Goal: Navigation & Orientation: Find specific page/section

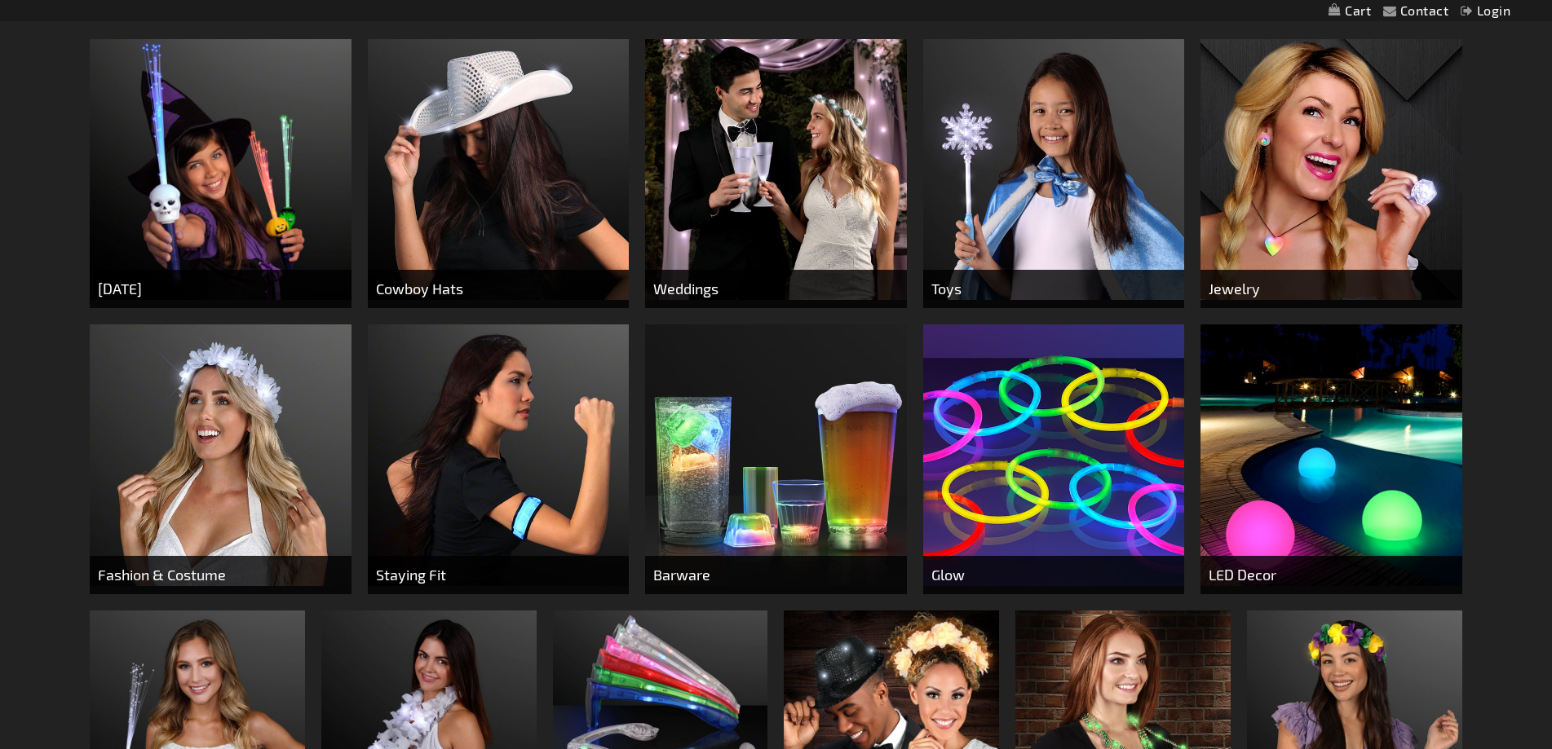
click at [798, 458] on img at bounding box center [776, 456] width 262 height 262
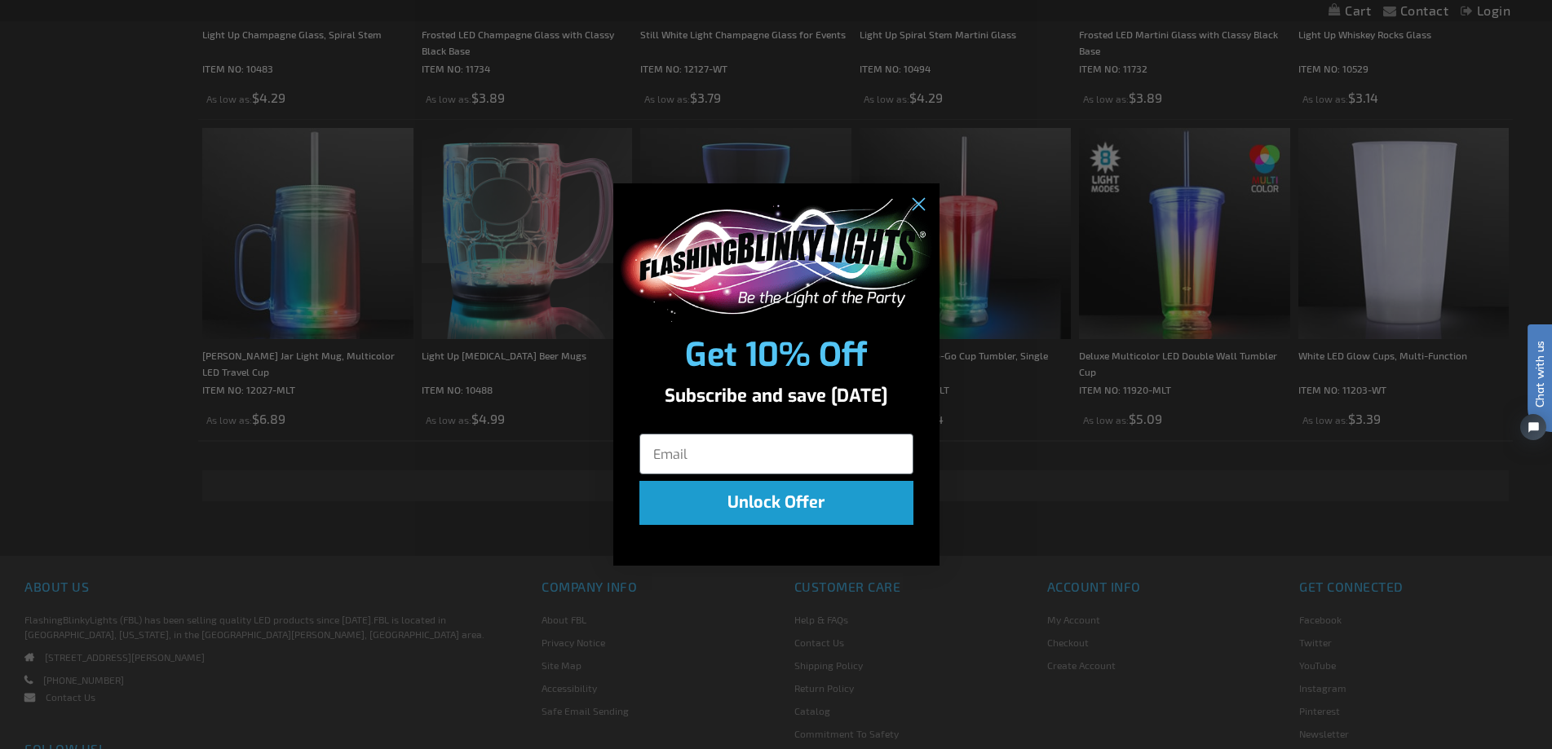
scroll to position [3262, 0]
click at [913, 201] on icon "Close dialog" at bounding box center [917, 205] width 11 height 11
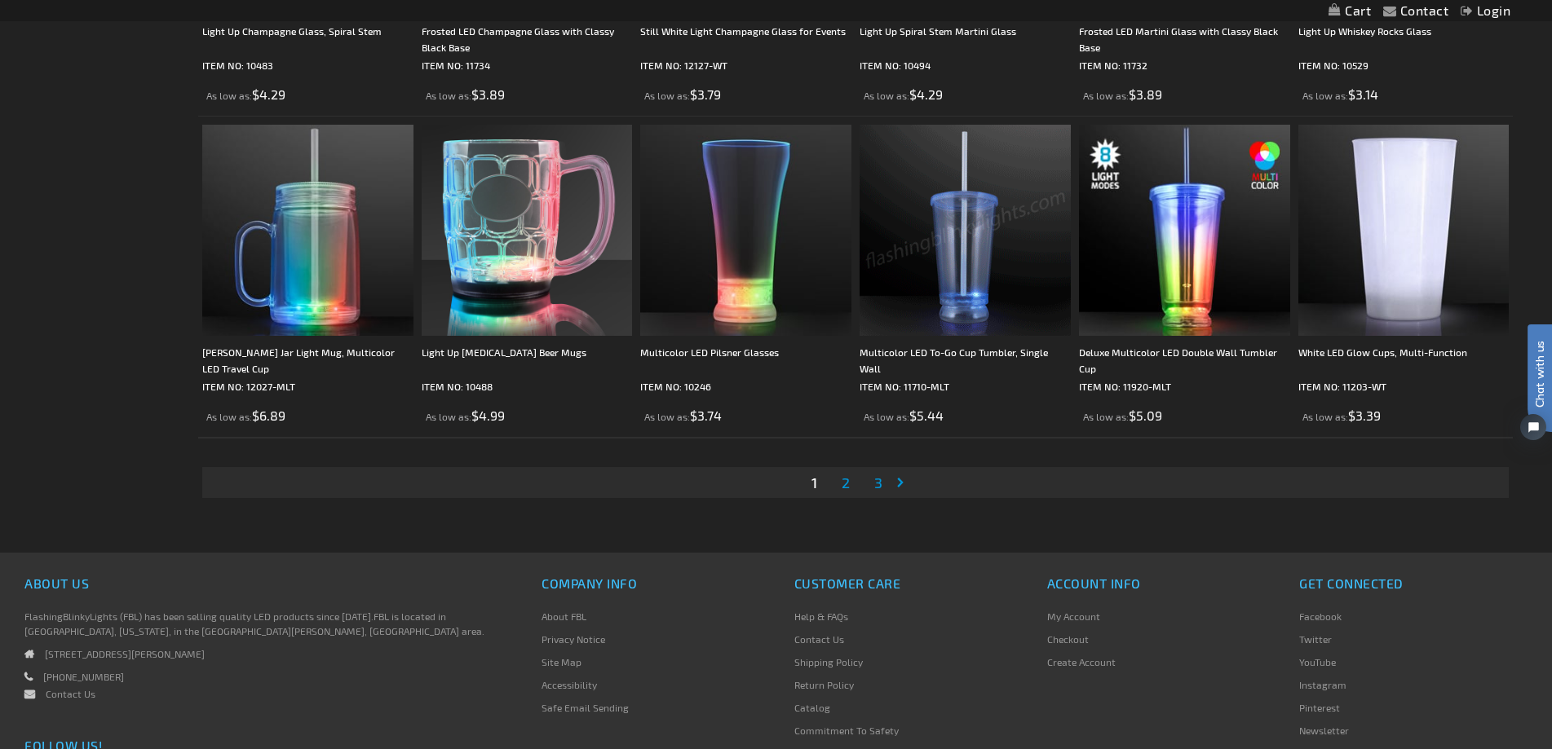
click at [838, 484] on link "Page 2" at bounding box center [845, 483] width 15 height 24
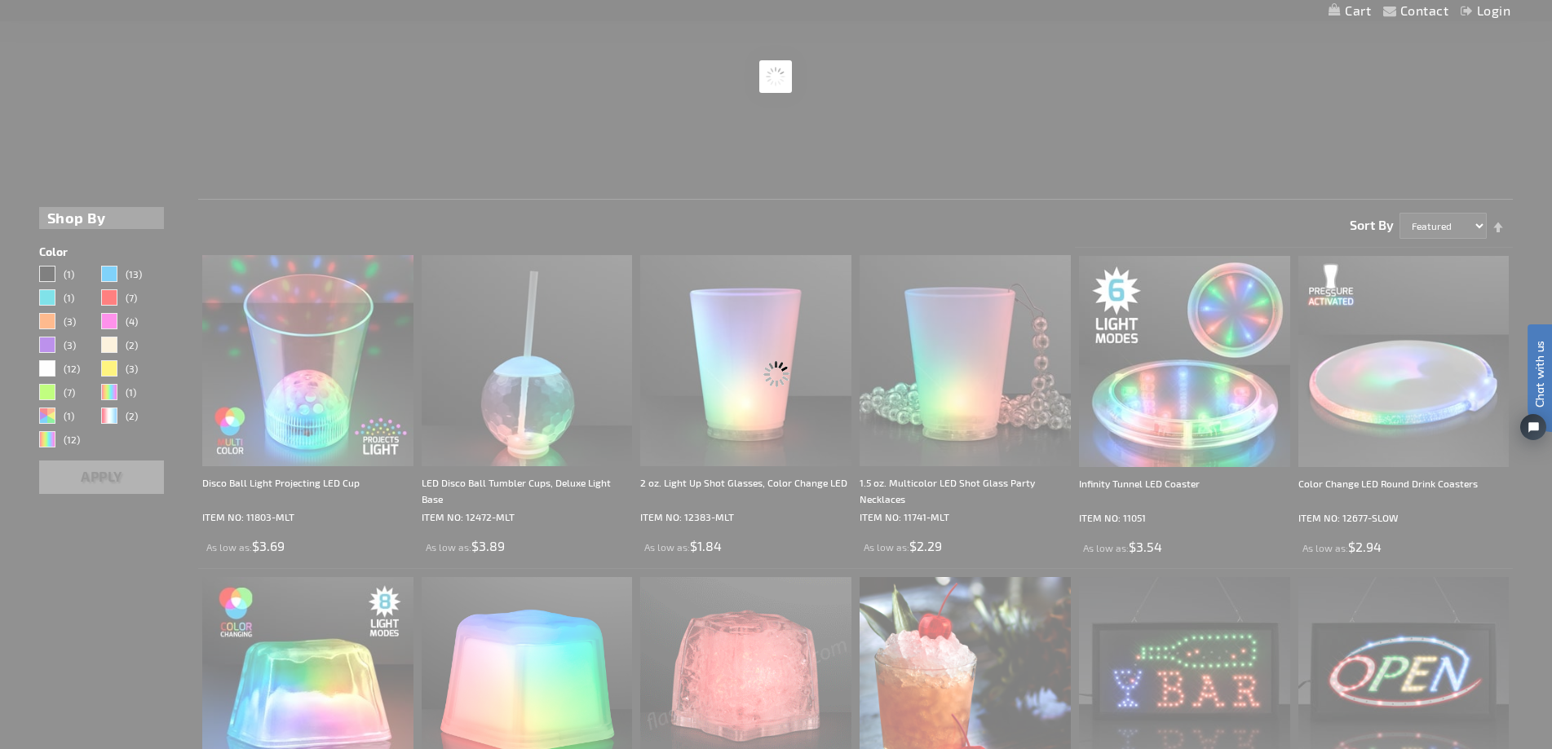
scroll to position [0, 0]
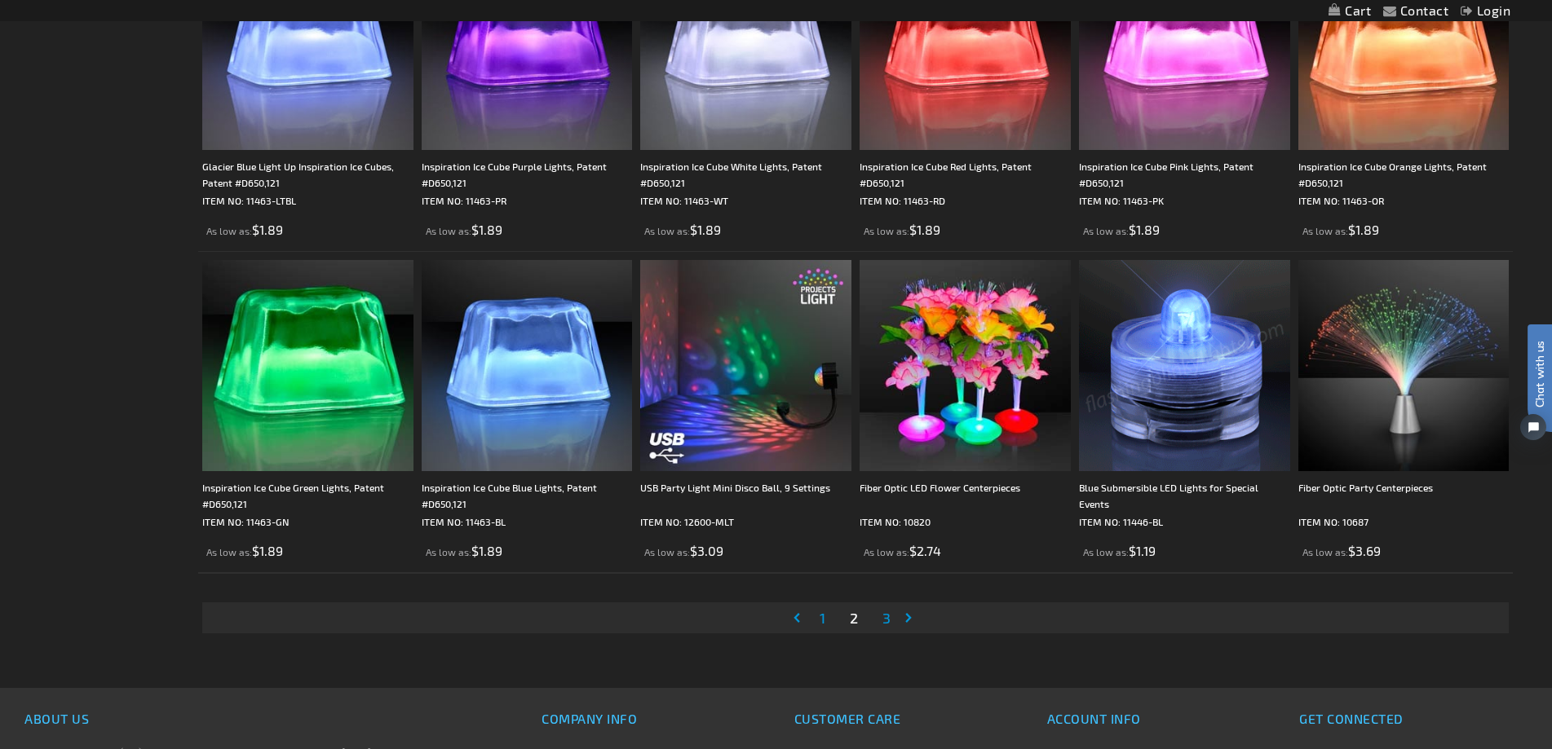
scroll to position [3120, 0]
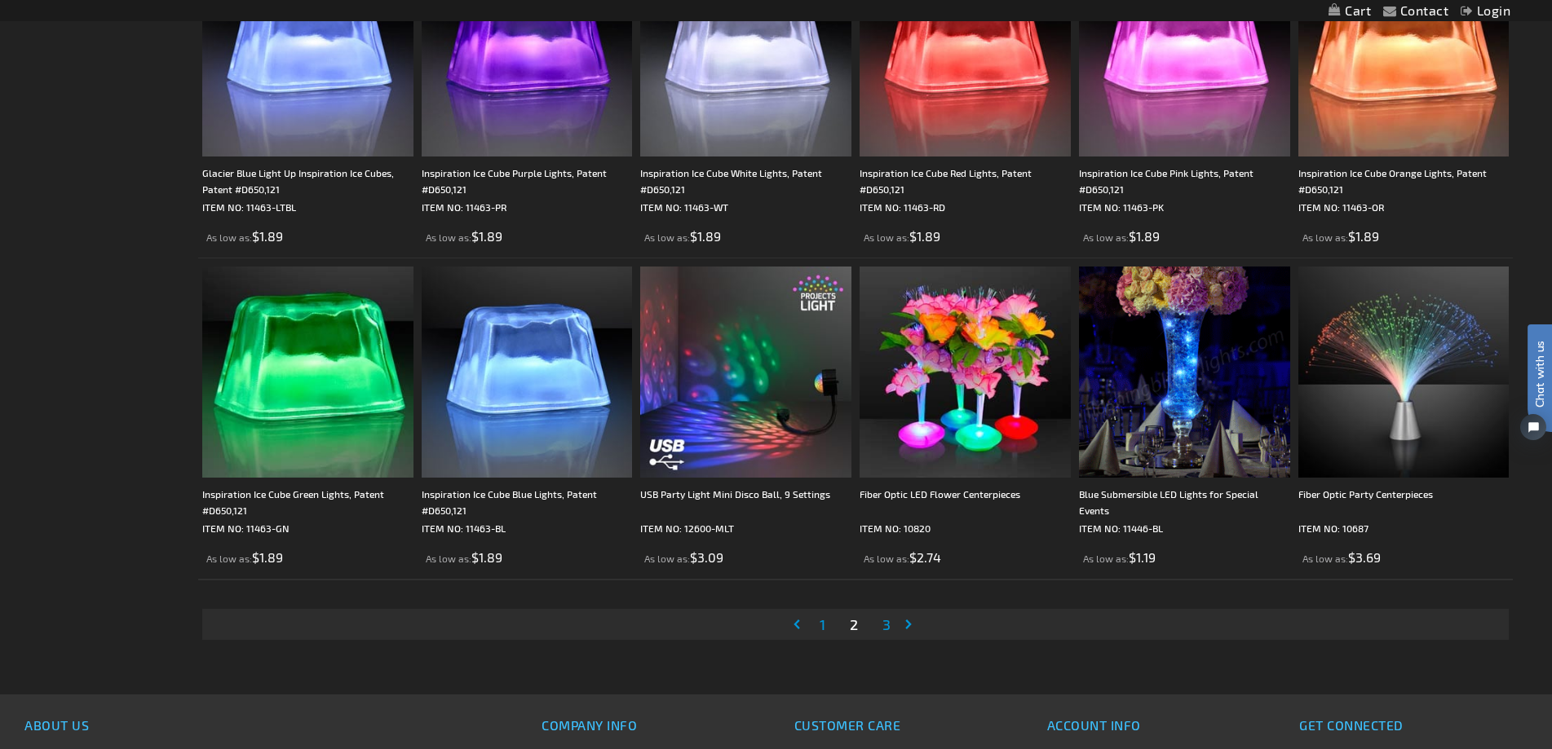
click at [884, 629] on span "3" at bounding box center [886, 625] width 8 height 18
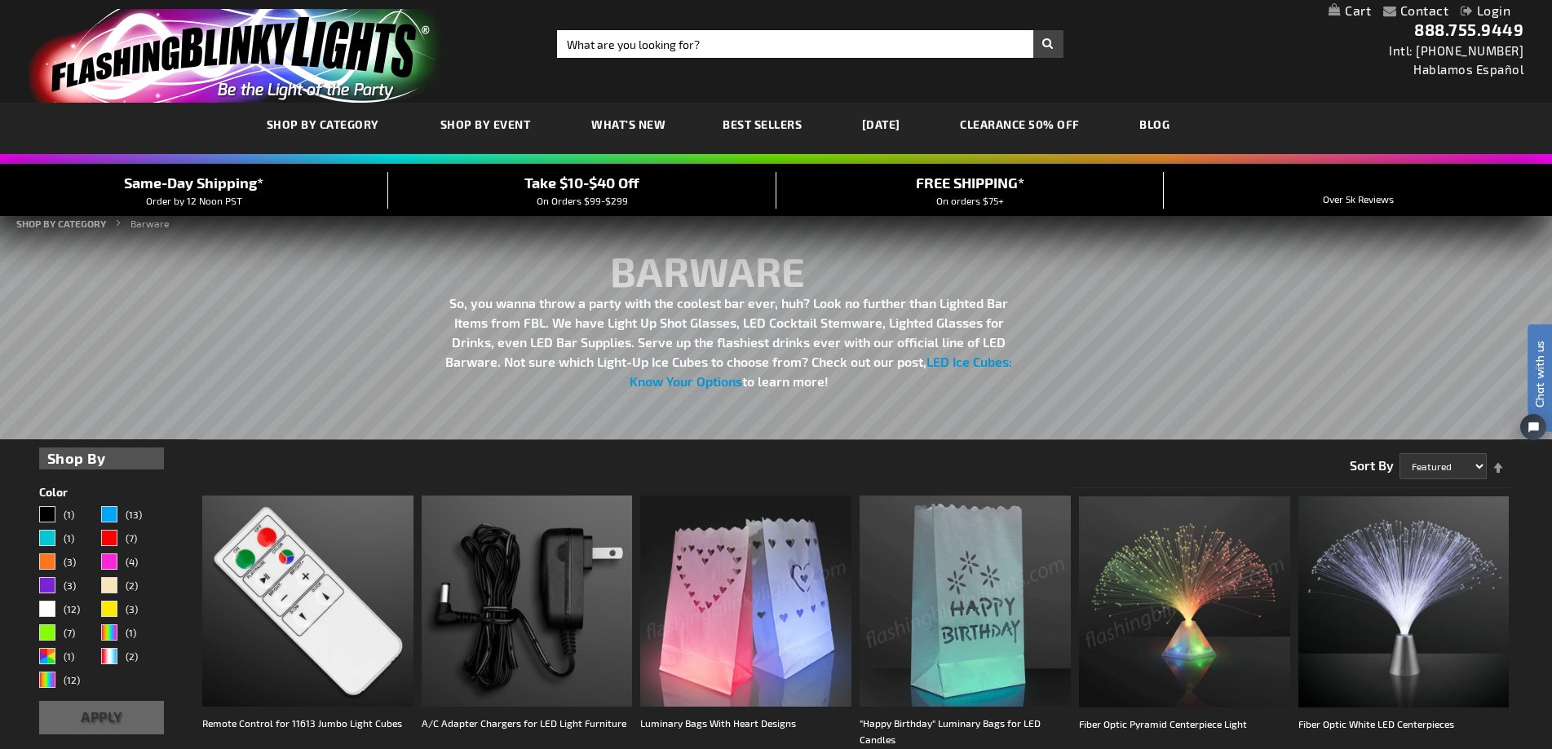
click at [789, 113] on link "Best Sellers" at bounding box center [762, 124] width 104 height 55
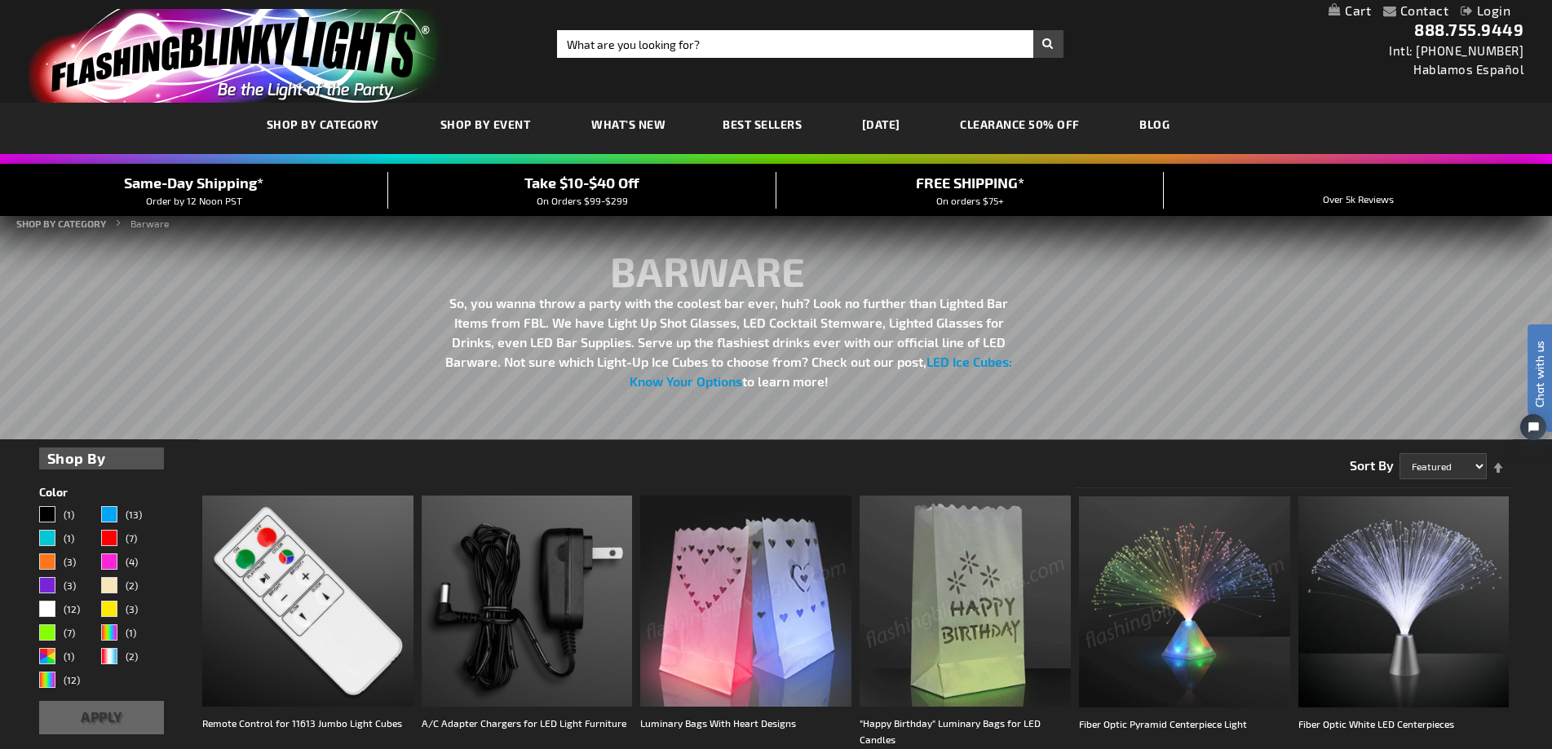
click at [770, 130] on span "Best Sellers" at bounding box center [762, 124] width 79 height 14
